Goal: Find specific page/section: Find specific page/section

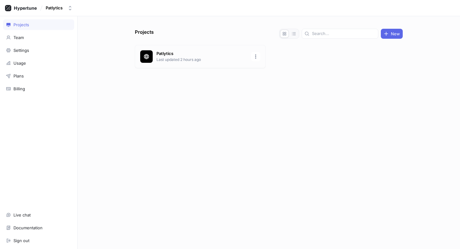
click at [180, 61] on p "Last updated 2 hours ago" at bounding box center [201, 60] width 91 height 6
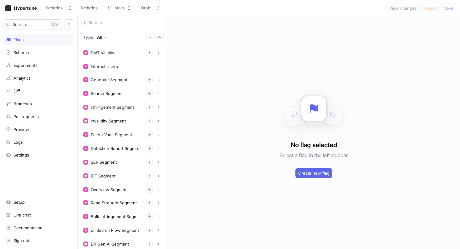
click at [97, 24] on input "text" at bounding box center [120, 23] width 63 height 6
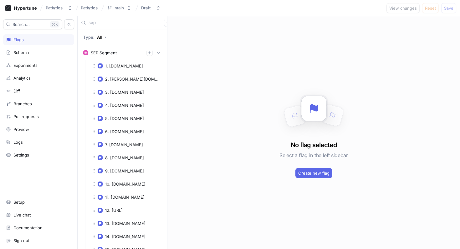
click at [101, 23] on input "sep" at bounding box center [120, 23] width 63 height 6
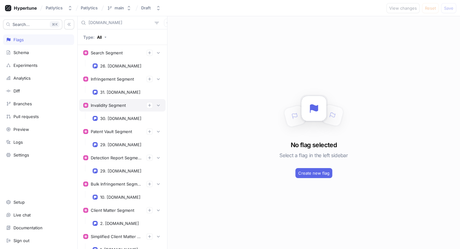
scroll to position [27, 0]
type input "[DOMAIN_NAME]"
